Goal: Task Accomplishment & Management: Complete application form

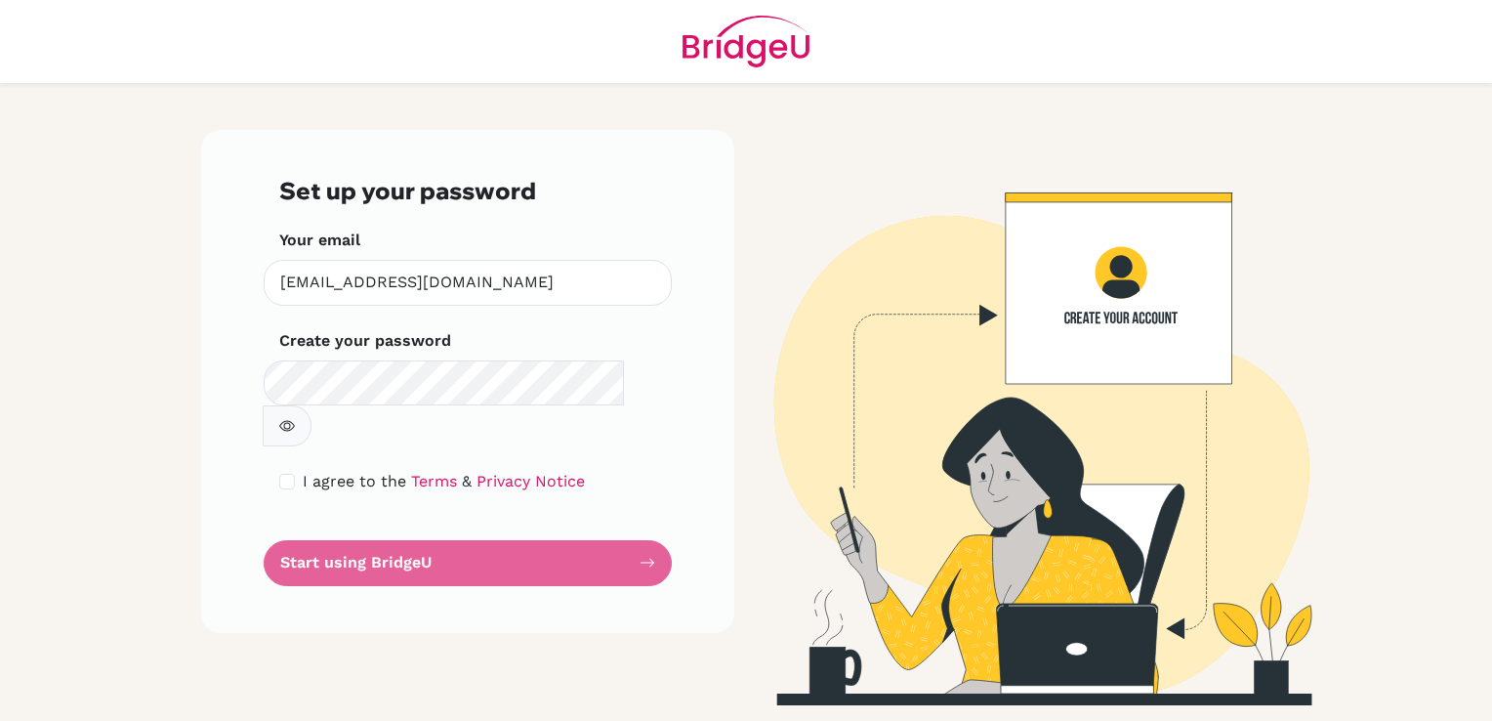
click at [422, 527] on form "Set up your password Your email [EMAIL_ADDRESS][DOMAIN_NAME] Invalid email Crea…" at bounding box center [467, 381] width 377 height 409
click at [285, 474] on input "checkbox" at bounding box center [287, 482] width 16 height 16
checkbox input "true"
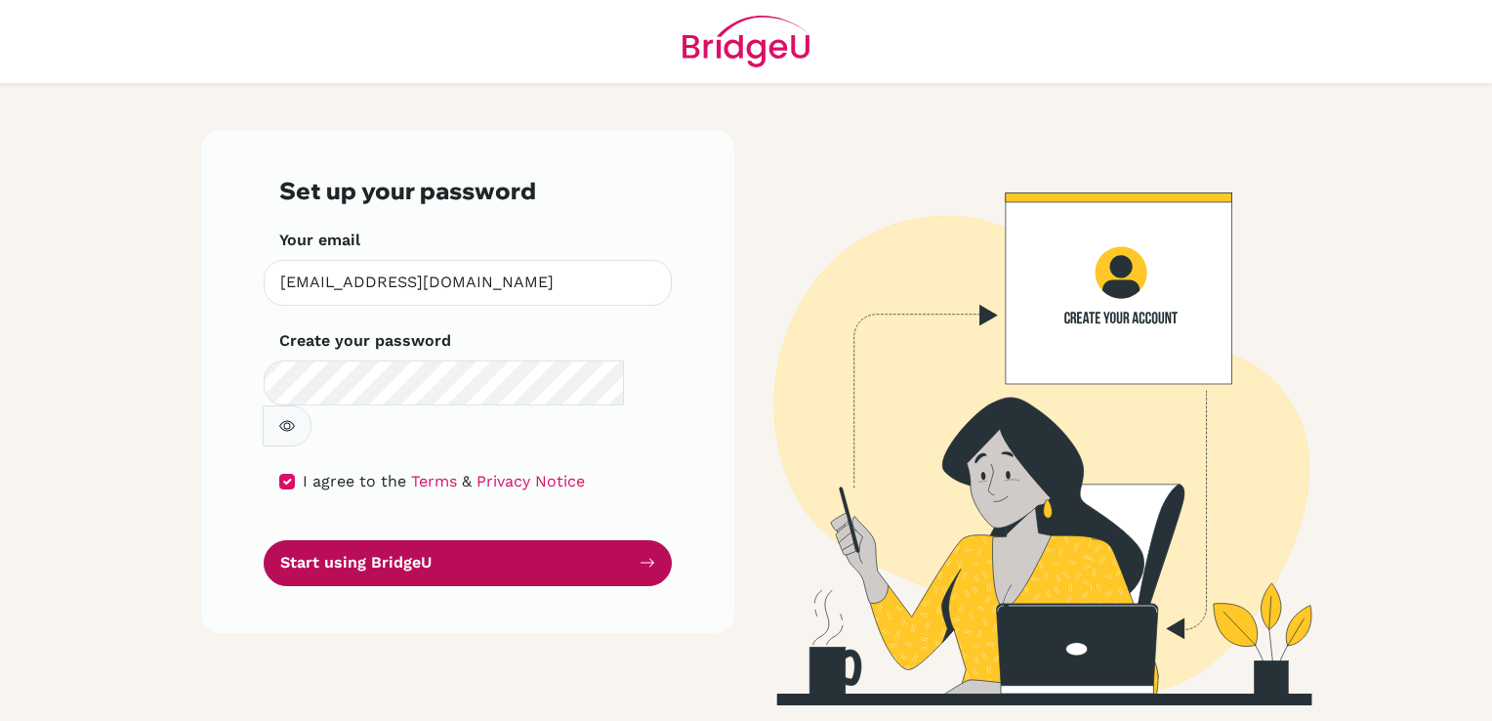
click at [384, 540] on button "Start using BridgeU" at bounding box center [468, 563] width 408 height 46
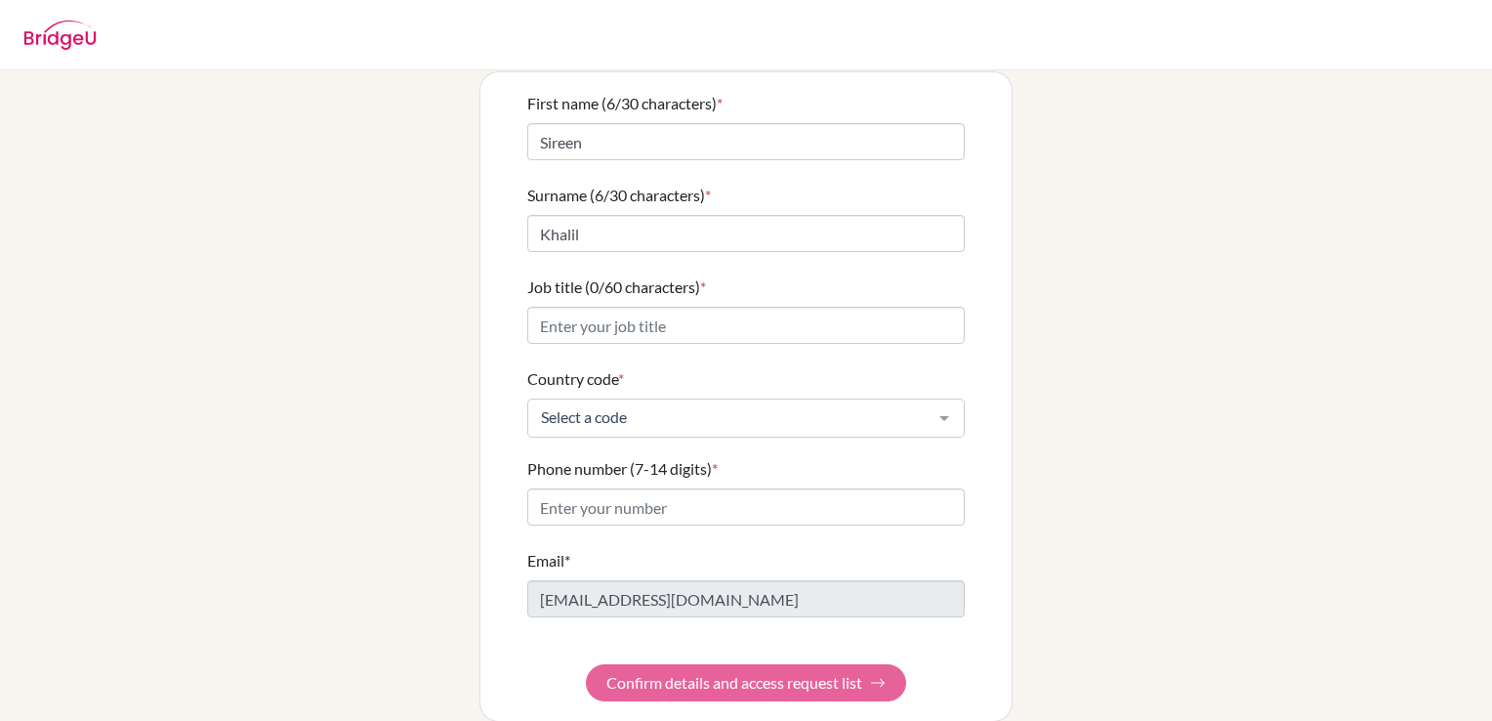
scroll to position [148, 0]
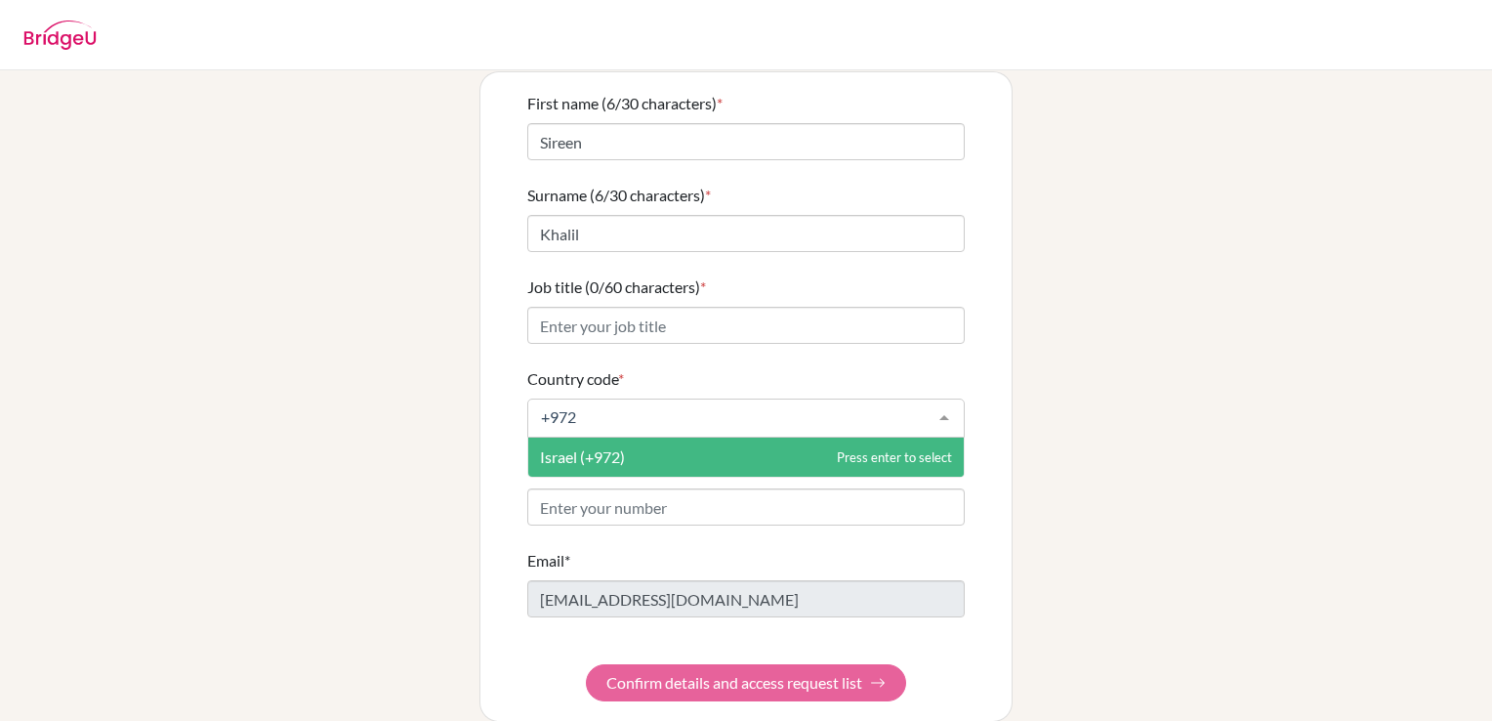
click at [598, 447] on span "Israel (+972)" at bounding box center [582, 456] width 85 height 19
type input "+972"
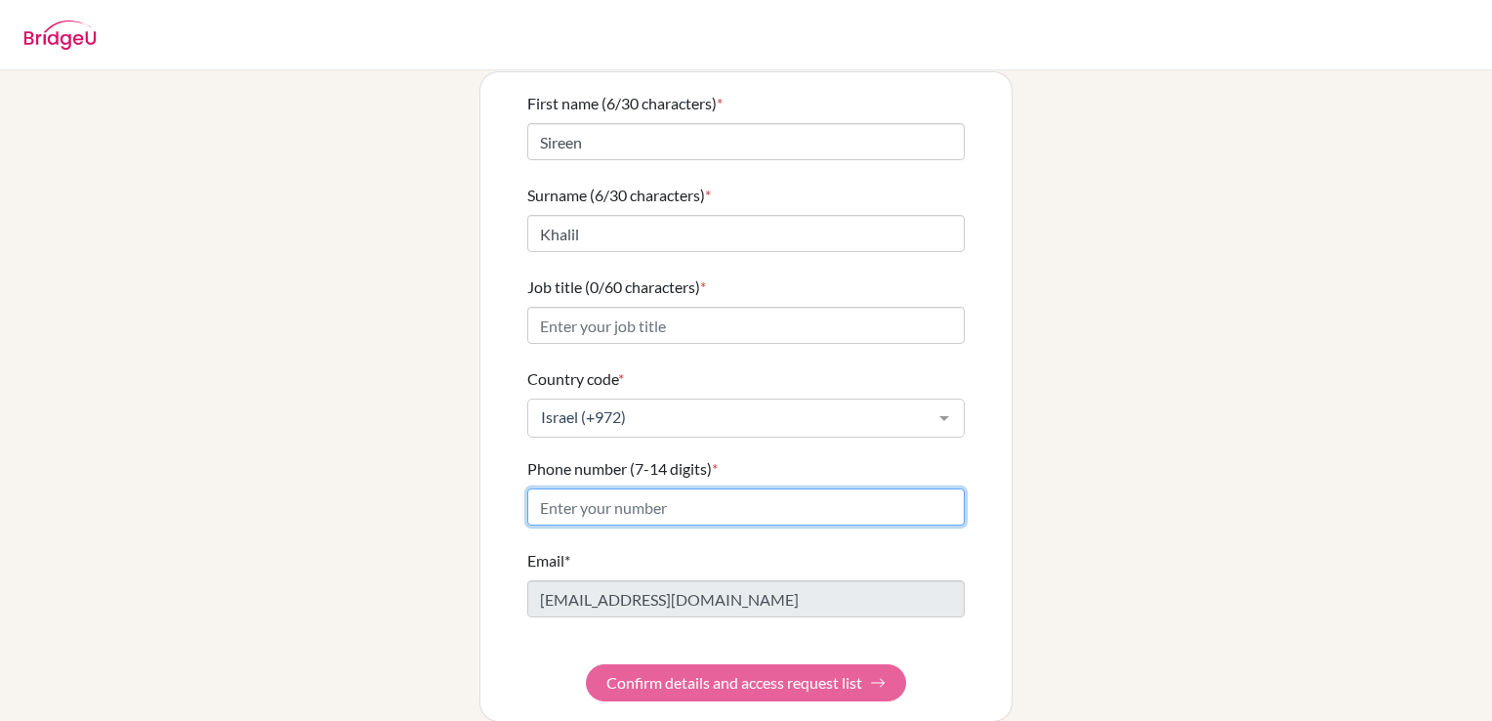
click at [593, 488] on input "Phone number (7-14 digits) *" at bounding box center [746, 506] width 438 height 37
type input "0568520676"
click at [834, 407] on input "0568520676" at bounding box center [730, 417] width 389 height 20
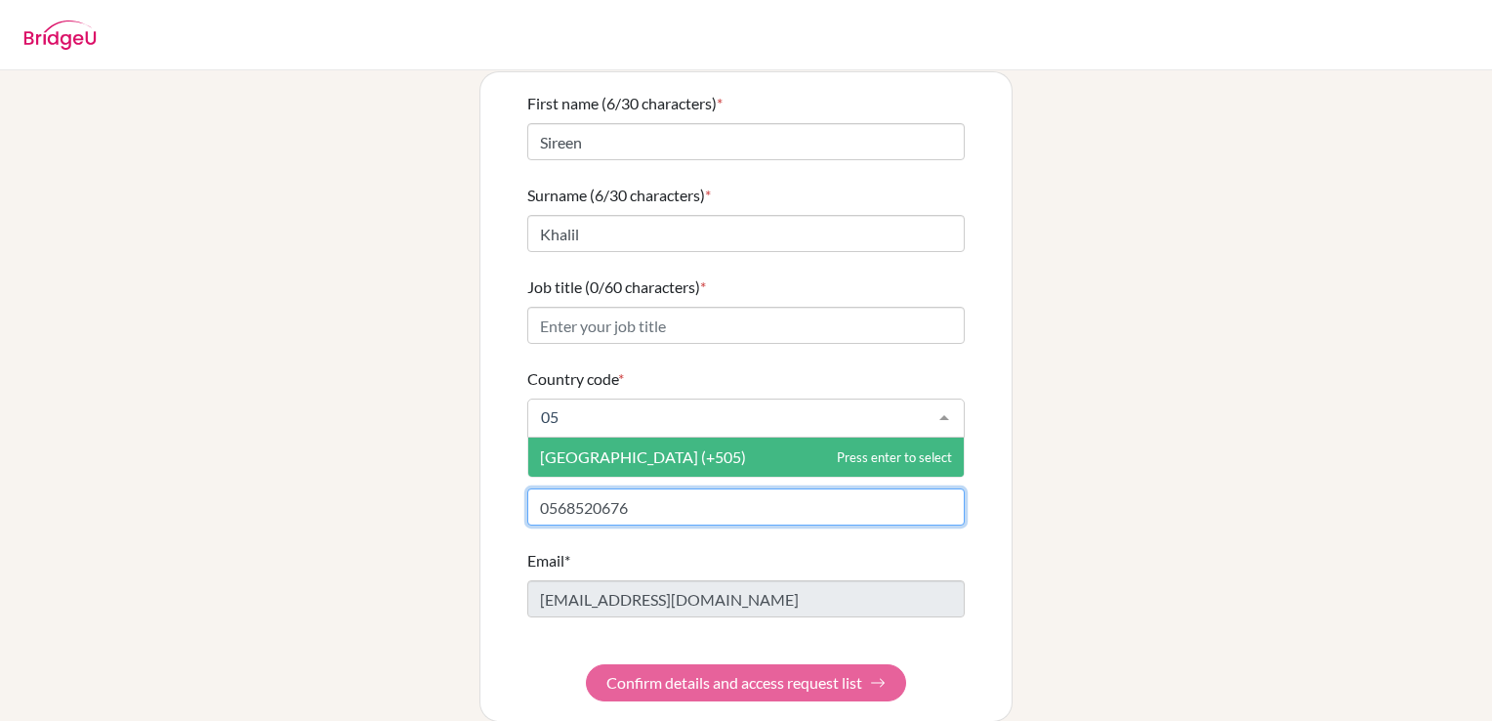
type input "0"
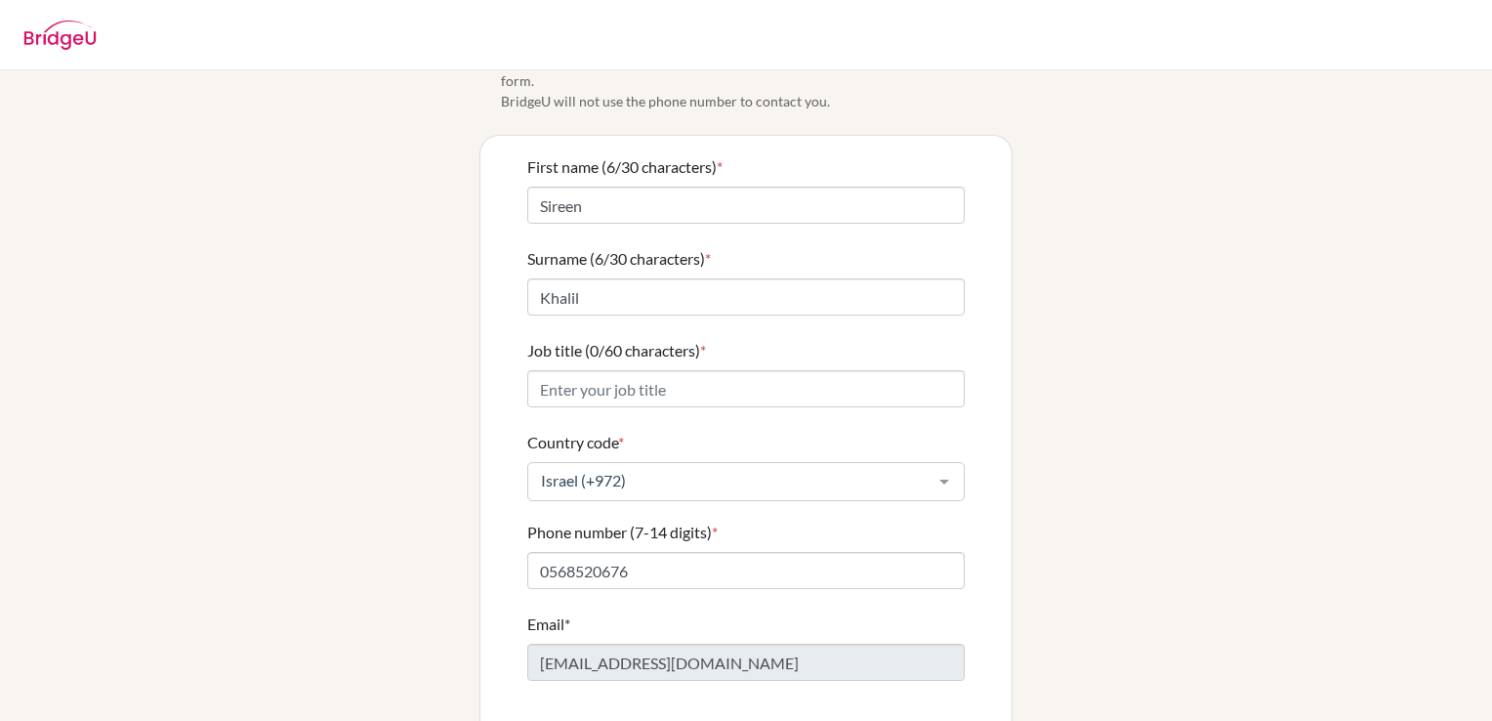
scroll to position [86, 0]
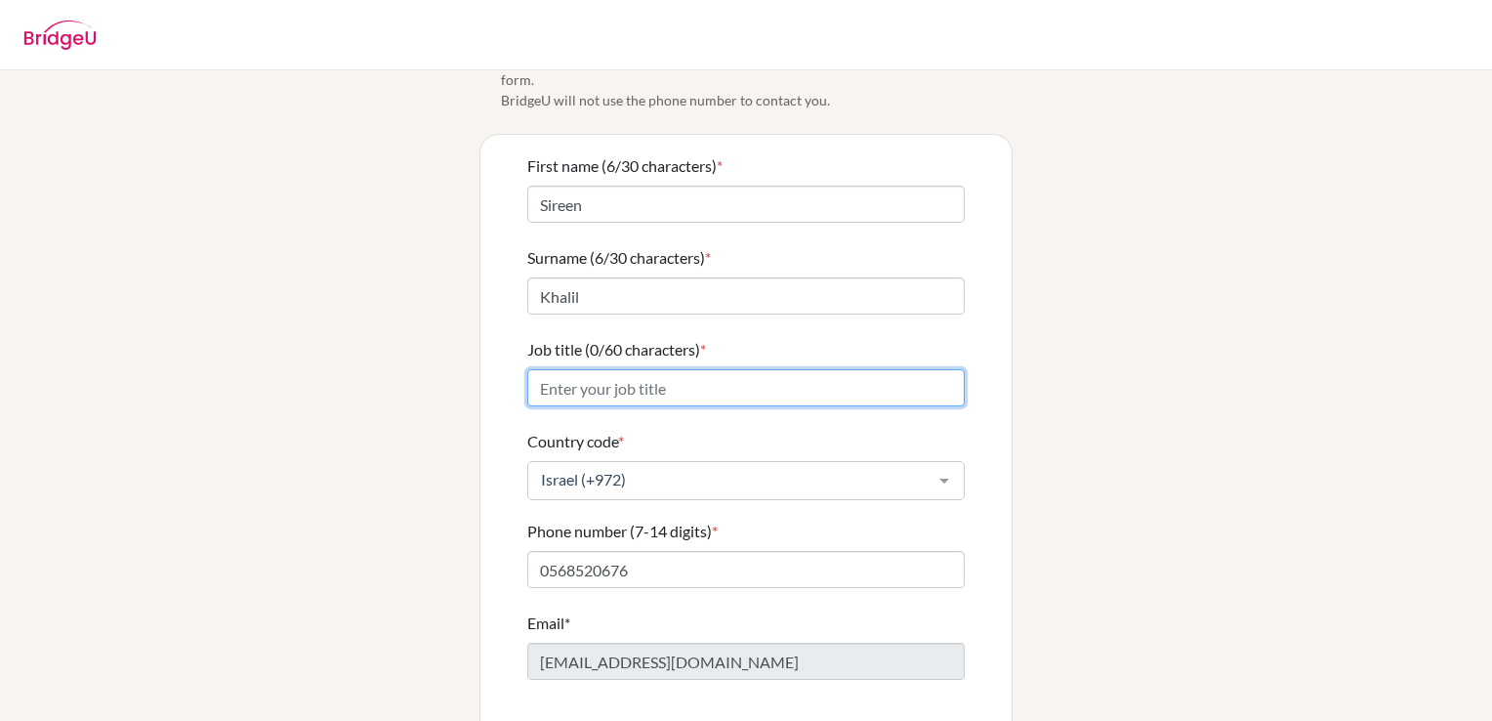
click at [757, 369] on input "Job title (0/60 characters) *" at bounding box center [746, 387] width 438 height 37
click at [531, 376] on input "Mathematics Analysis & Approaches teacher" at bounding box center [746, 387] width 438 height 37
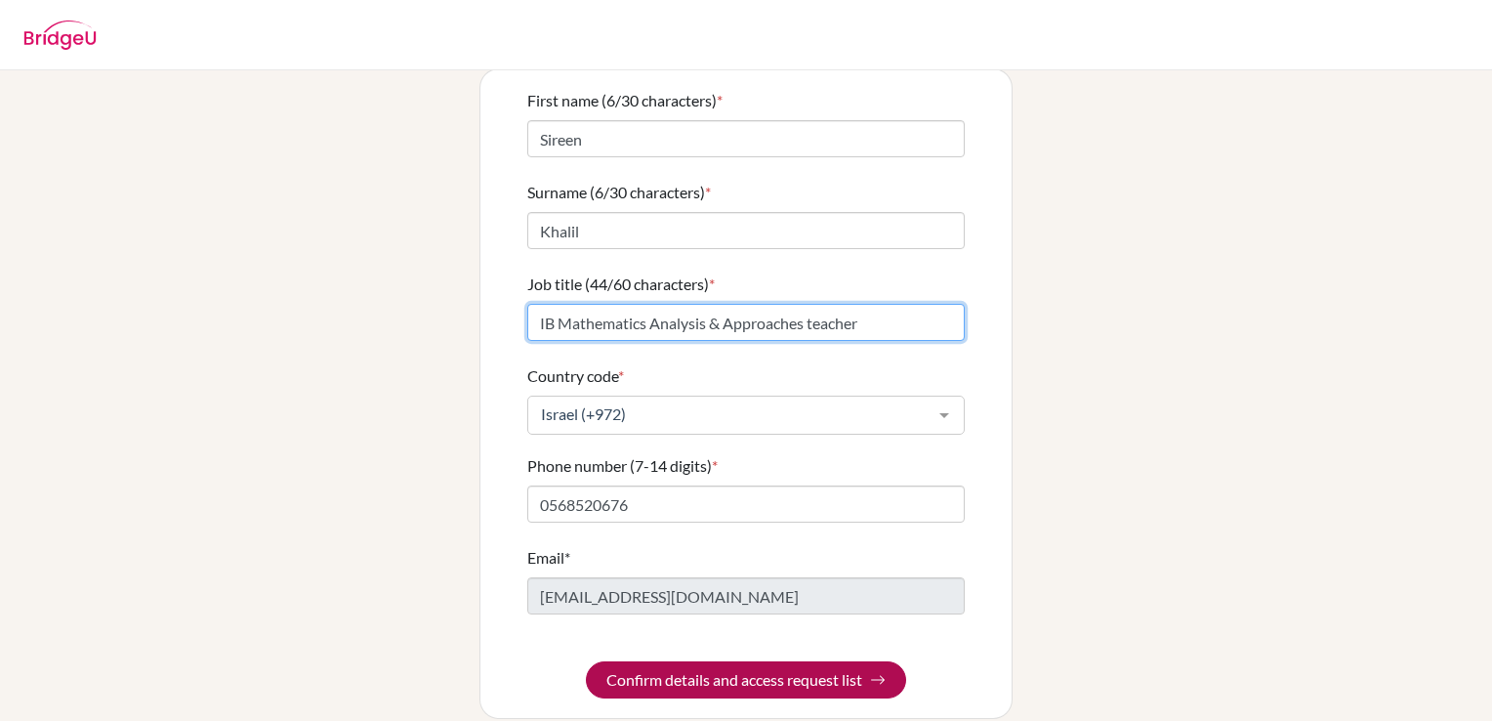
type input "IB Mathematics Analysis & Approaches teacher"
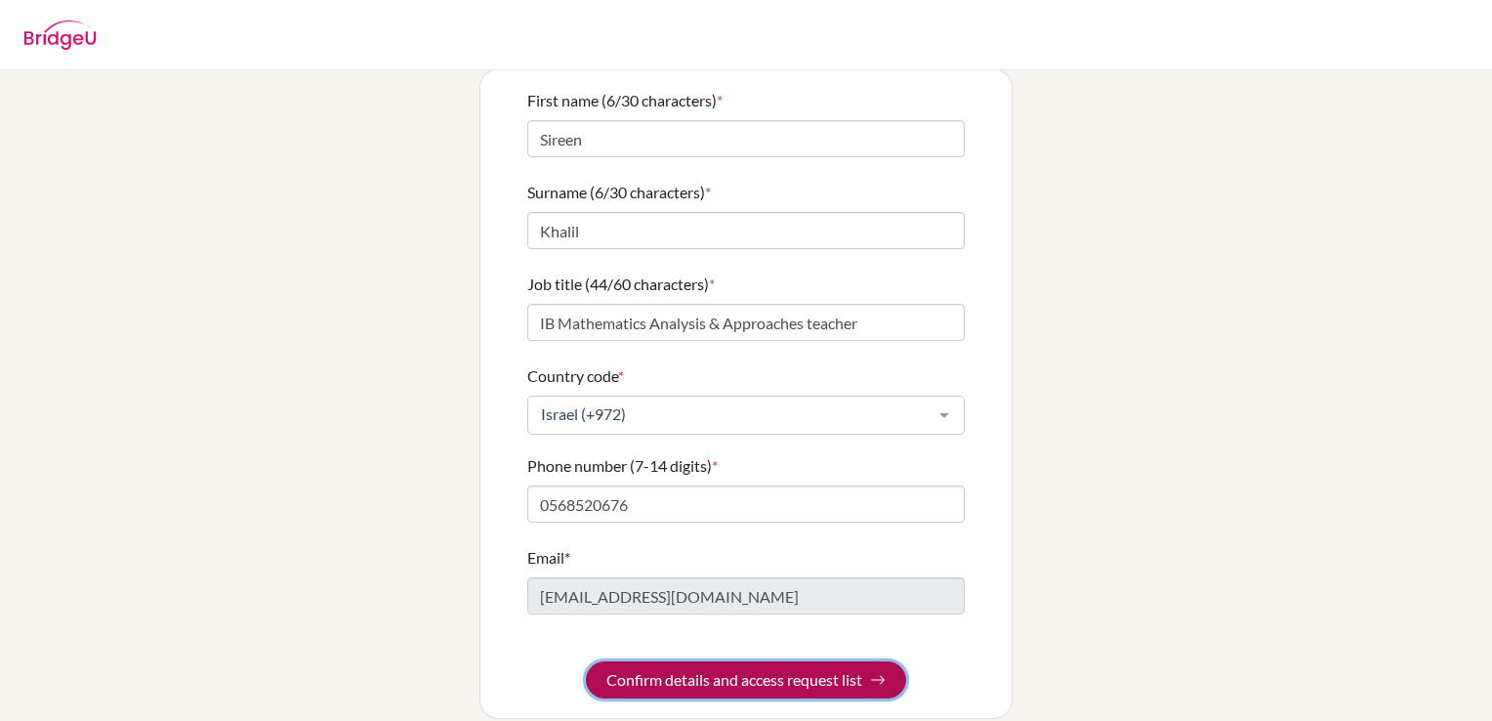
click at [762, 670] on button "Confirm details and access request list" at bounding box center [746, 679] width 320 height 37
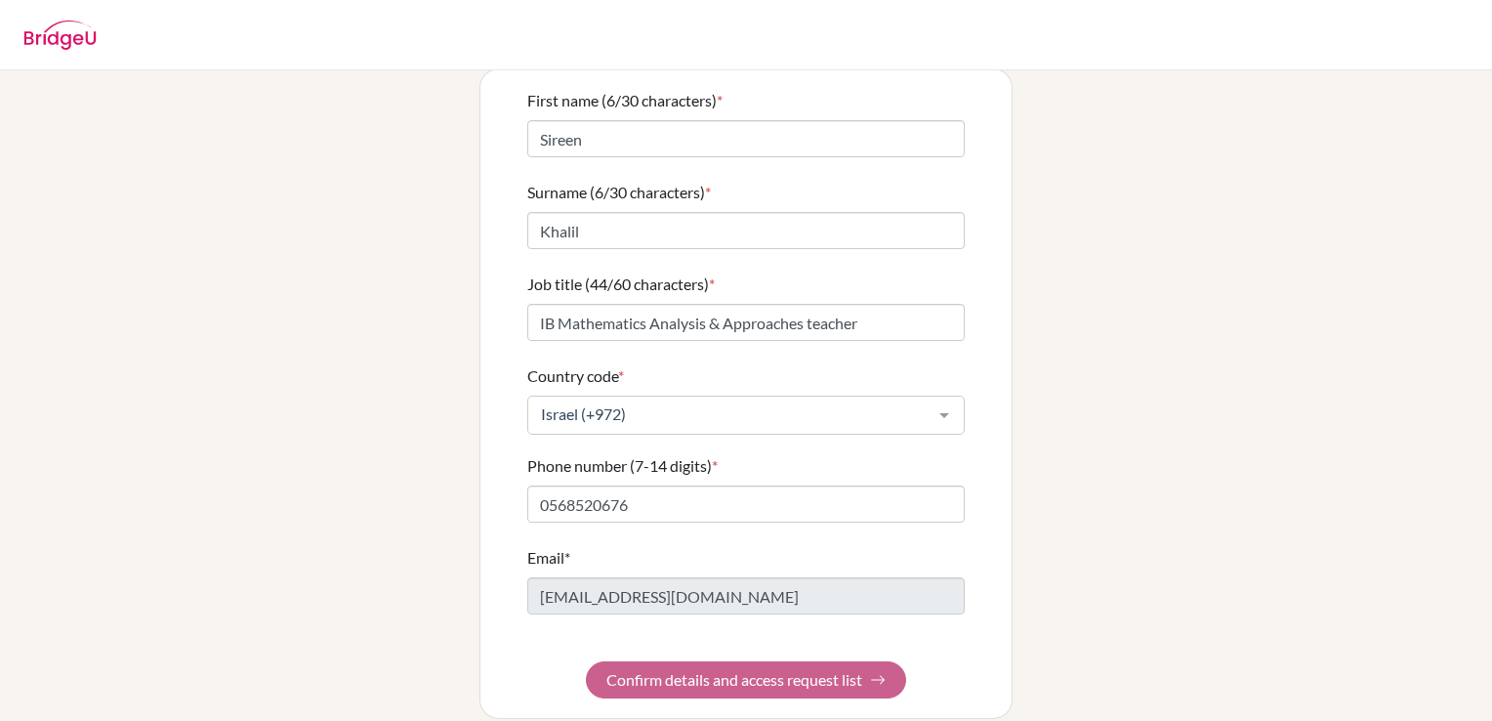
scroll to position [0, 0]
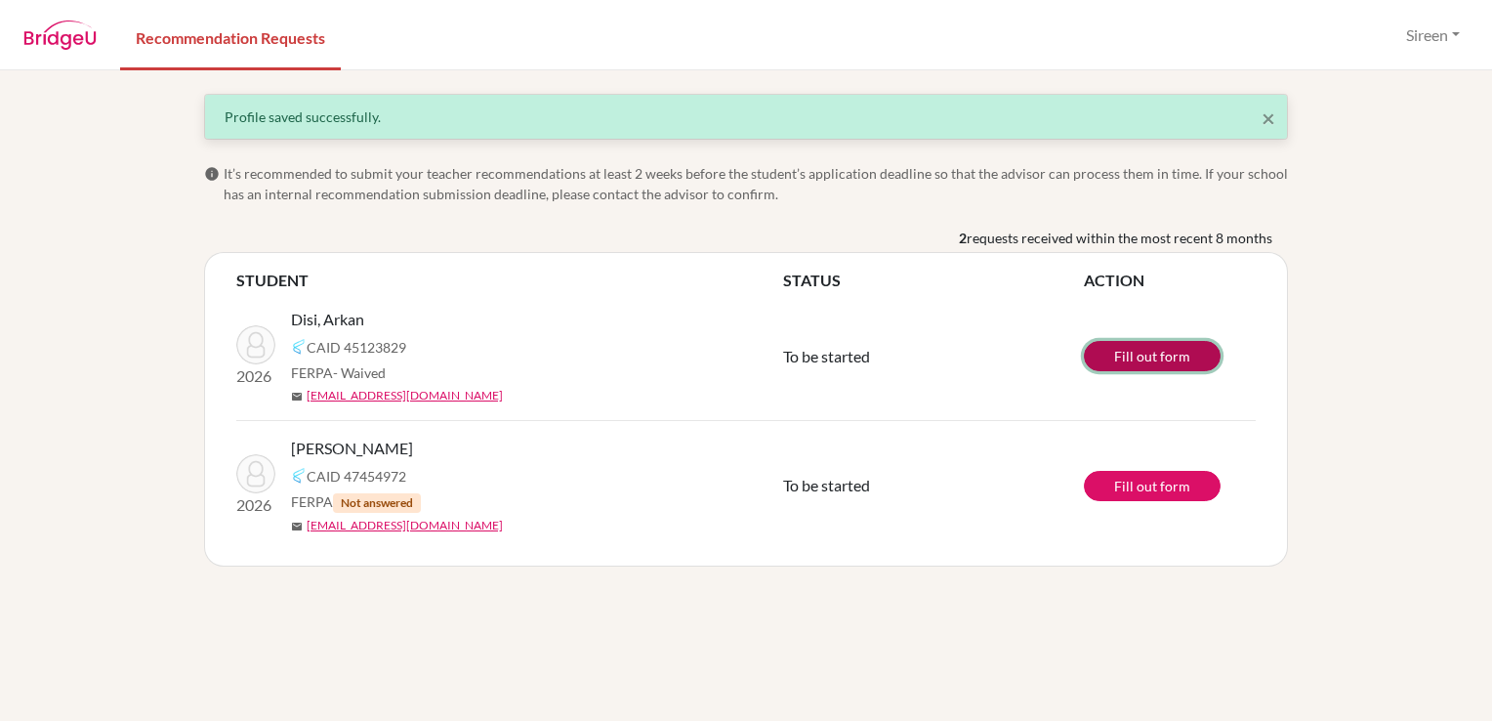
click at [1134, 353] on link "Fill out form" at bounding box center [1152, 356] width 137 height 30
